Goal: Task Accomplishment & Management: Manage account settings

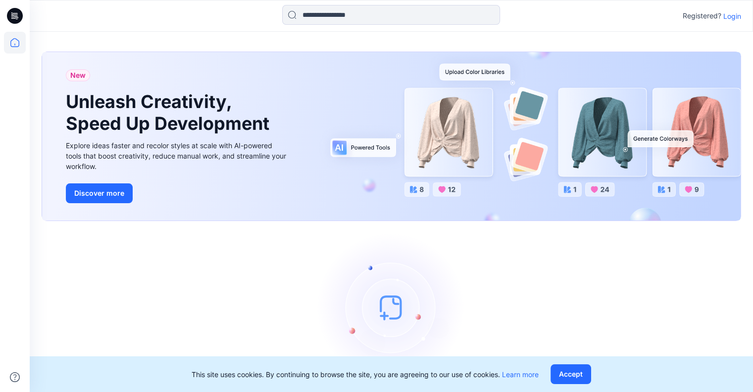
click at [729, 16] on p "Login" at bounding box center [733, 16] width 18 height 10
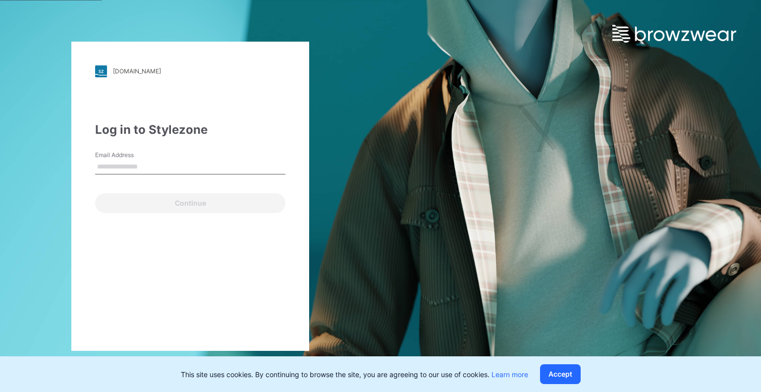
type input "**********"
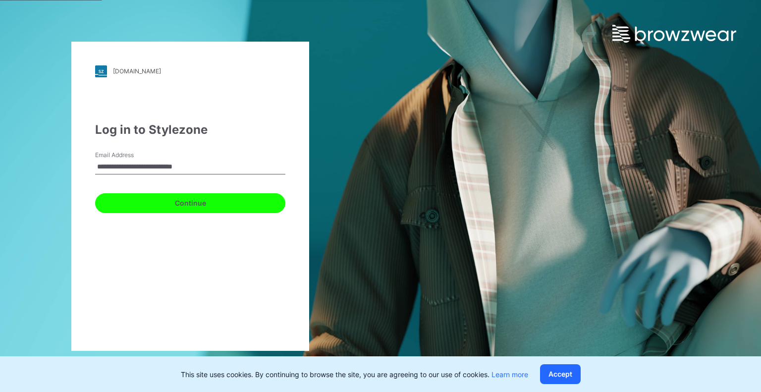
click at [165, 200] on button "Continue" at bounding box center [190, 203] width 190 height 20
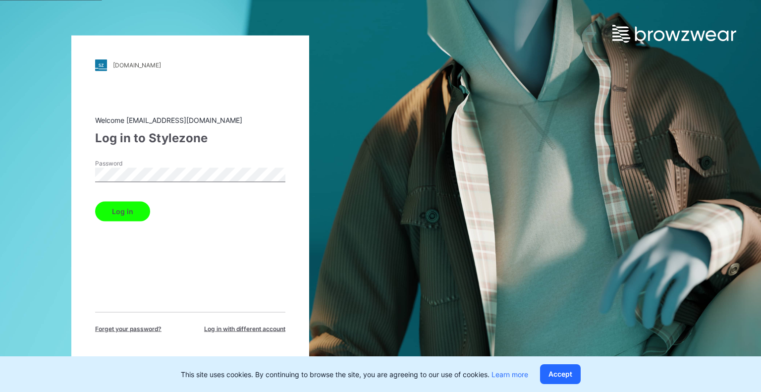
click at [137, 213] on button "Log in" at bounding box center [122, 211] width 55 height 20
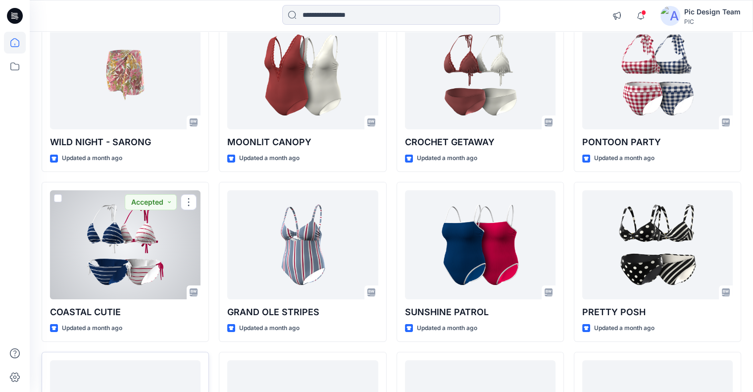
scroll to position [3267, 0]
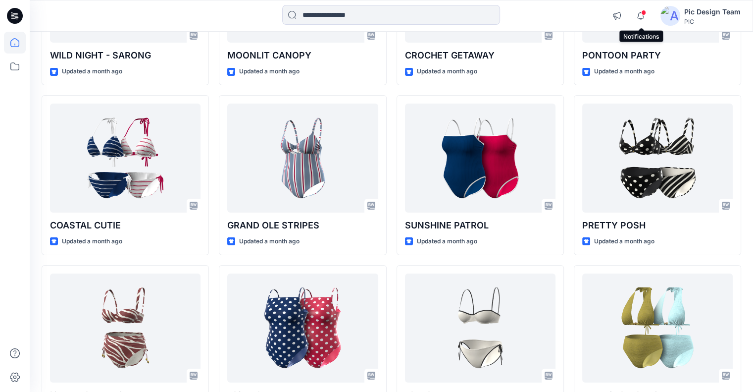
click at [646, 12] on span at bounding box center [643, 12] width 5 height 5
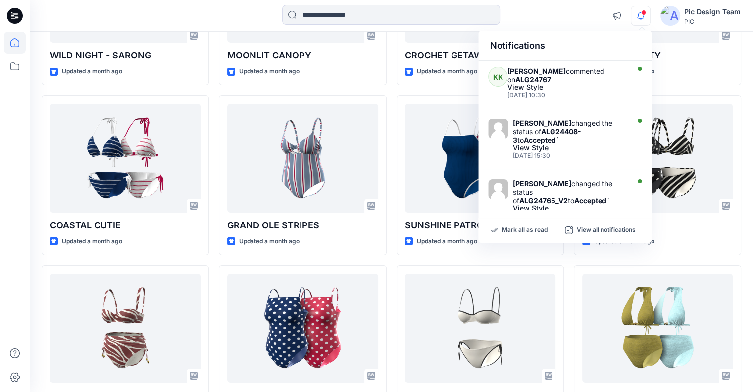
click at [646, 12] on span at bounding box center [643, 12] width 5 height 5
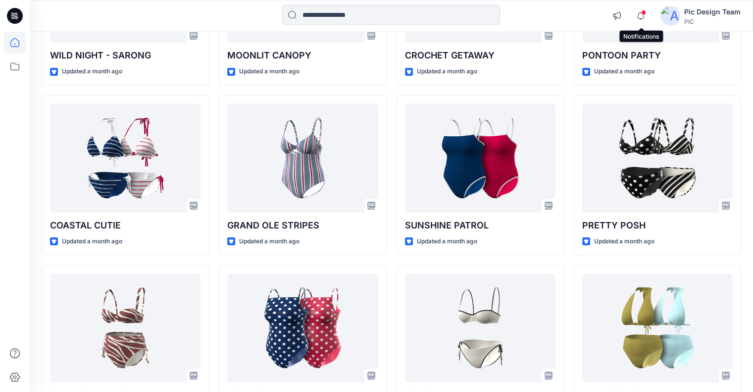
click at [642, 14] on span at bounding box center [643, 12] width 5 height 5
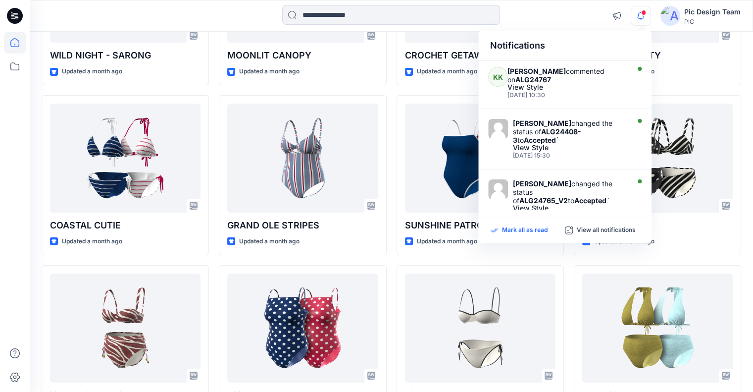
click at [519, 234] on p "Mark all as read" at bounding box center [525, 230] width 46 height 9
click at [641, 17] on icon "button" at bounding box center [640, 16] width 19 height 20
